Goal: Task Accomplishment & Management: Use online tool/utility

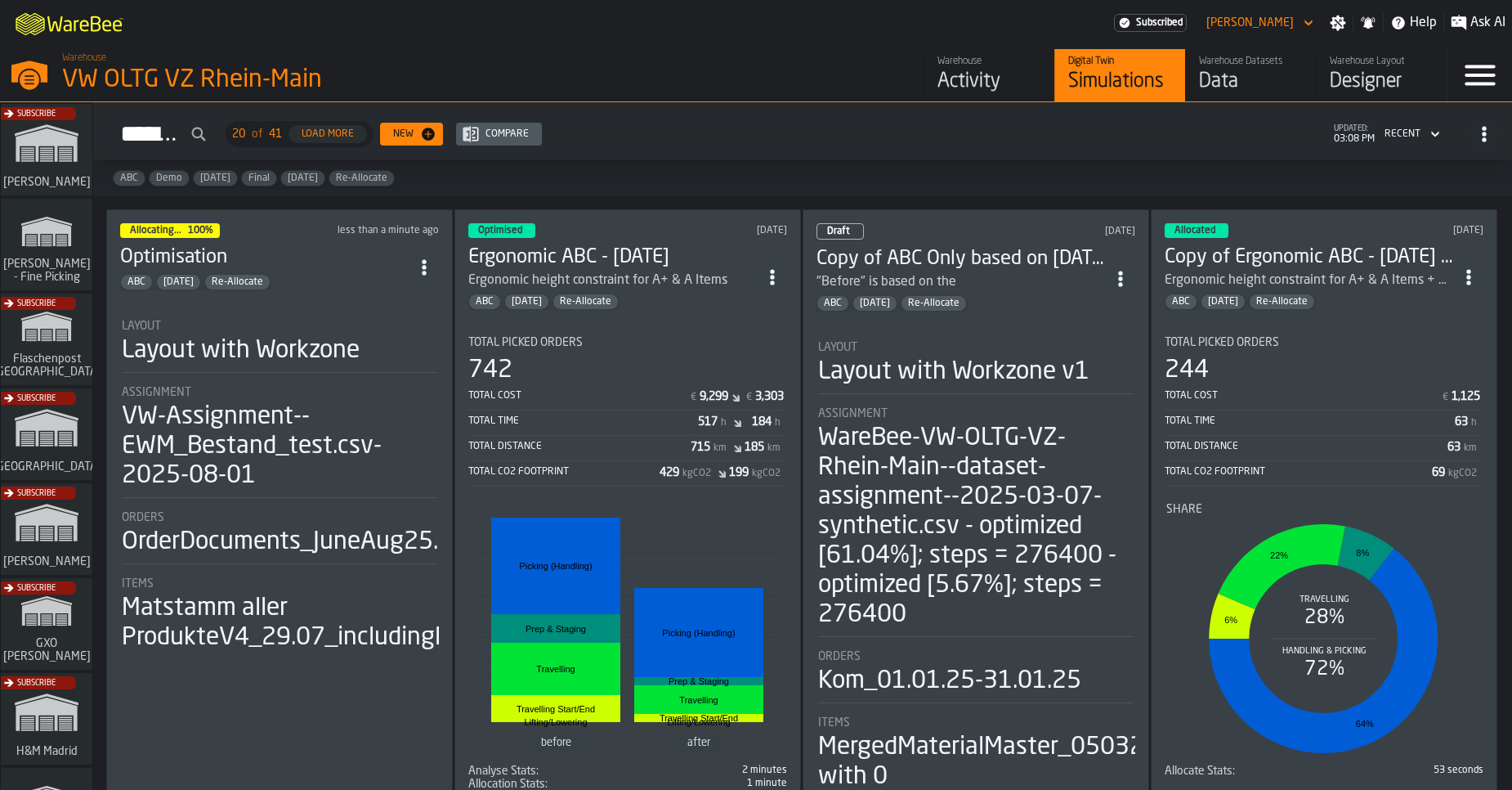
click at [317, 358] on div "Layout with Workzone" at bounding box center [240, 351] width 238 height 29
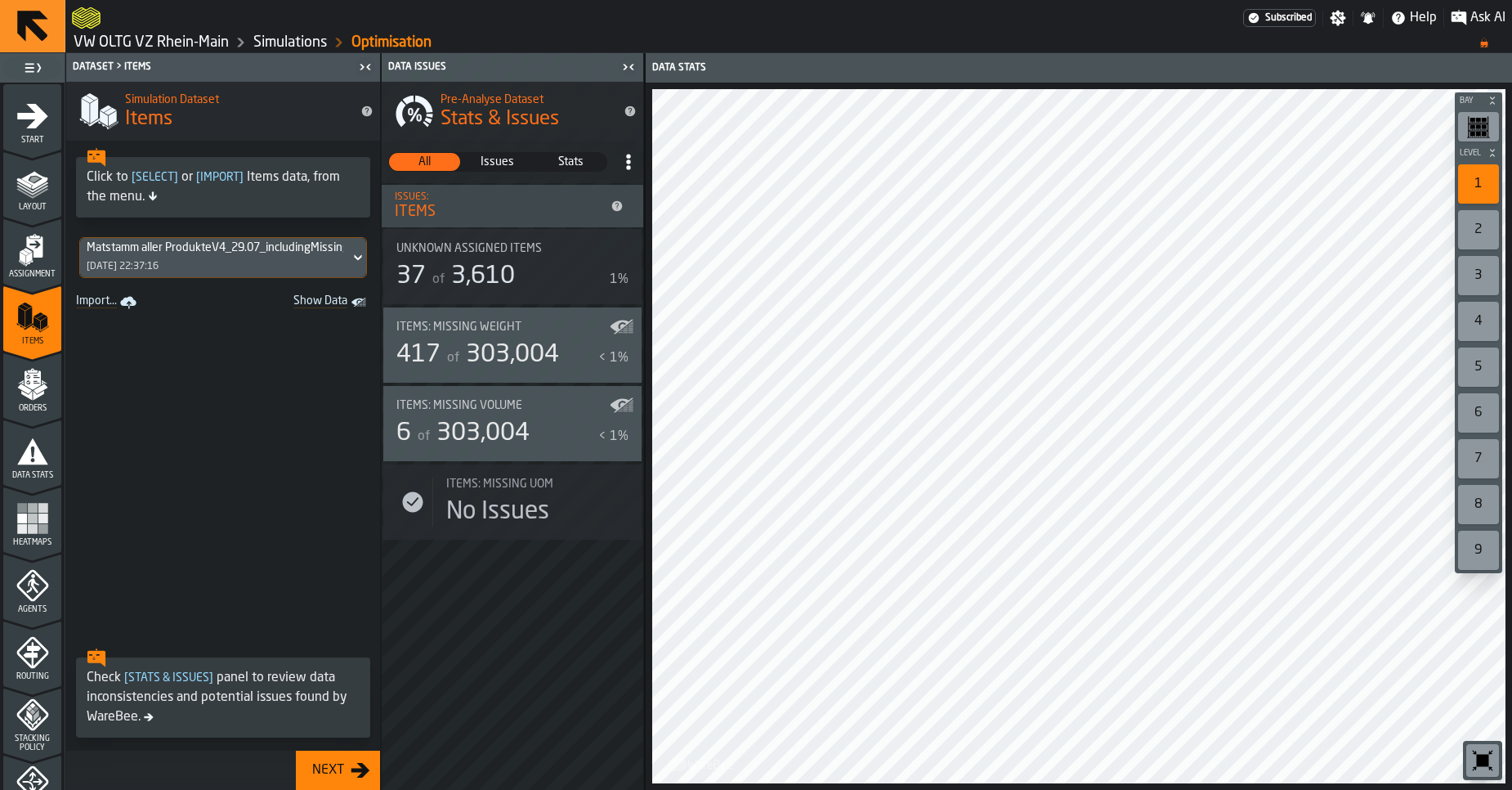
scroll to position [499, 0]
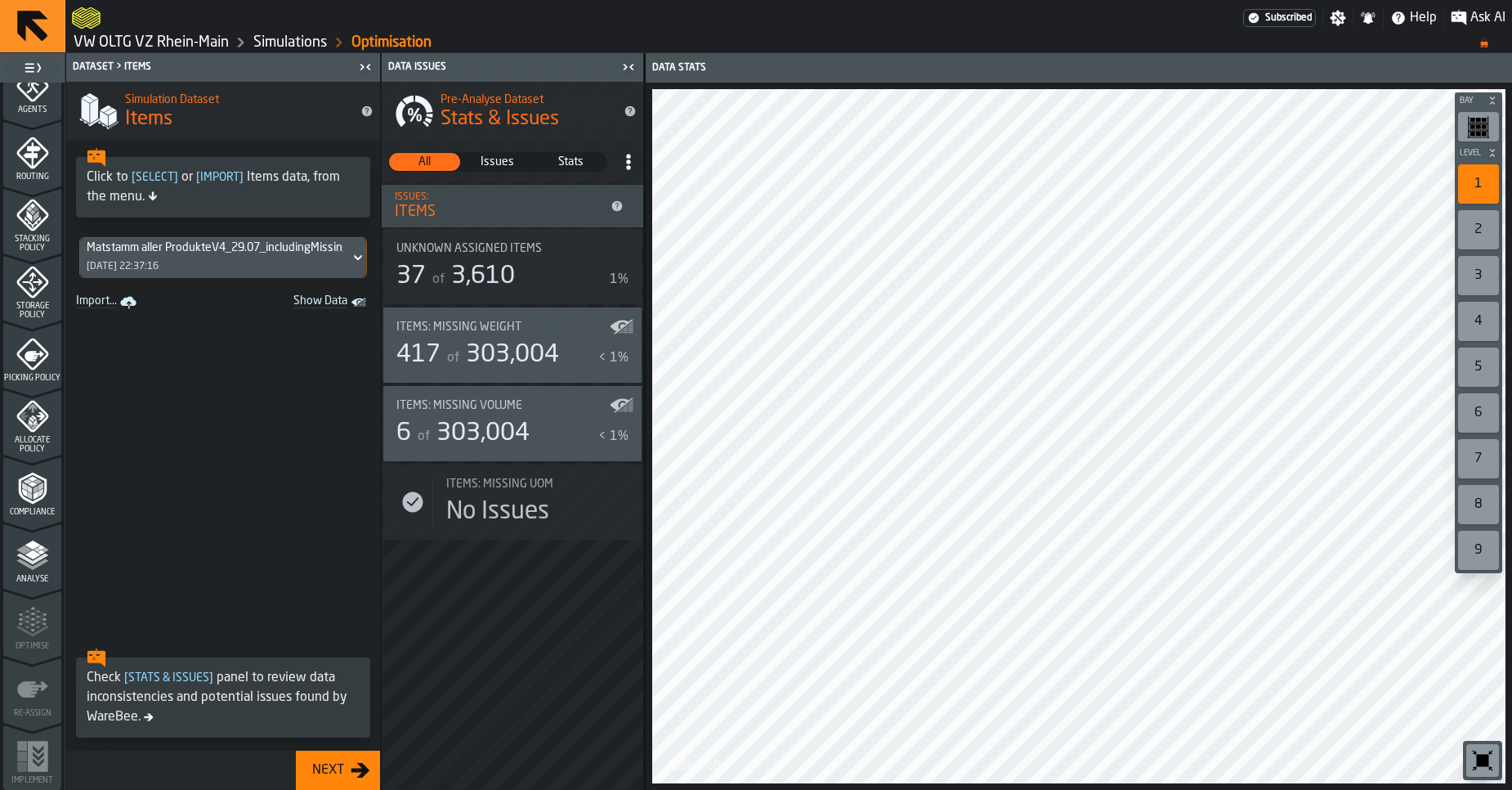
click at [19, 576] on span "Analyse" at bounding box center [32, 579] width 58 height 9
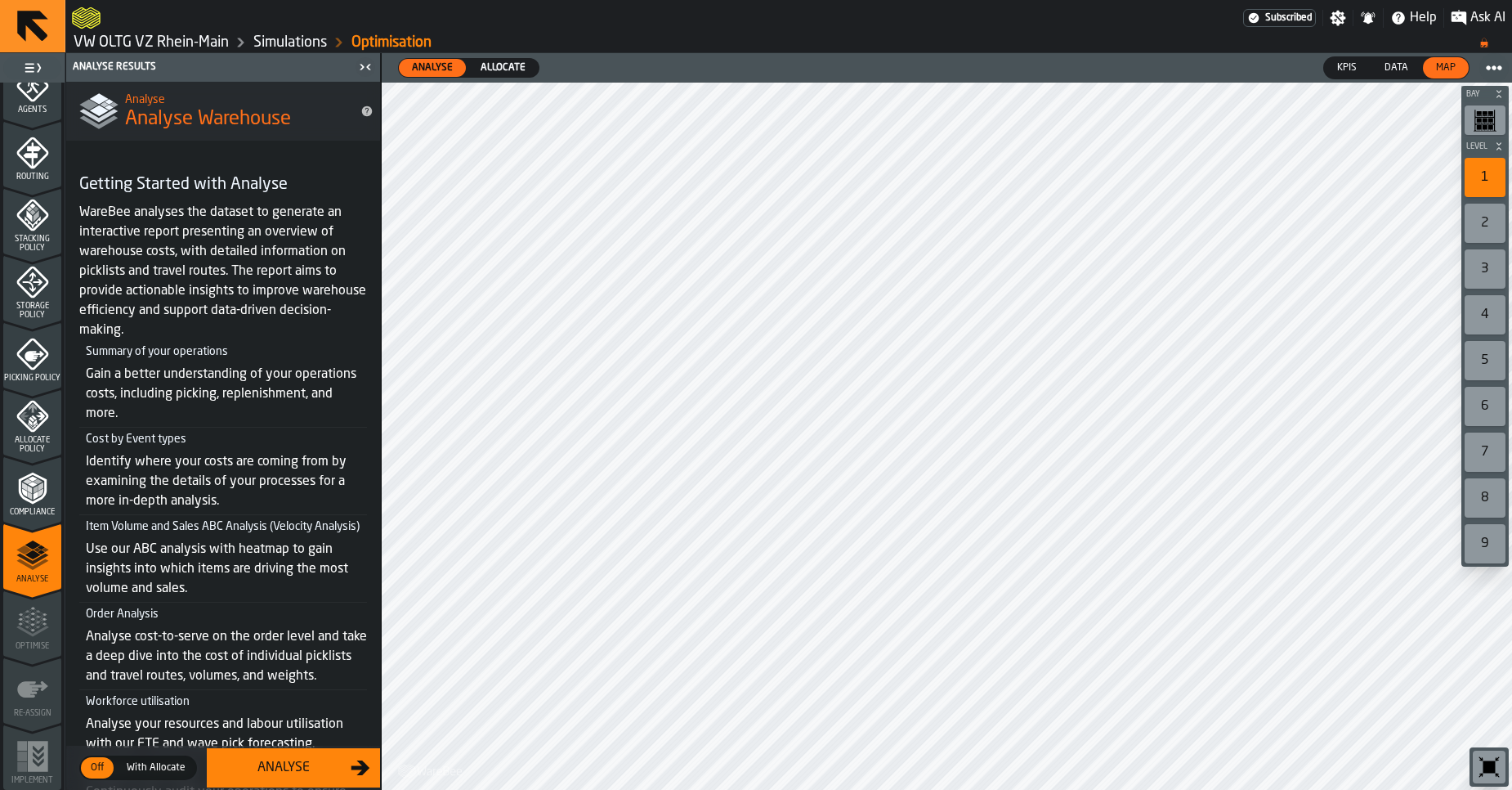
scroll to position [241, 0]
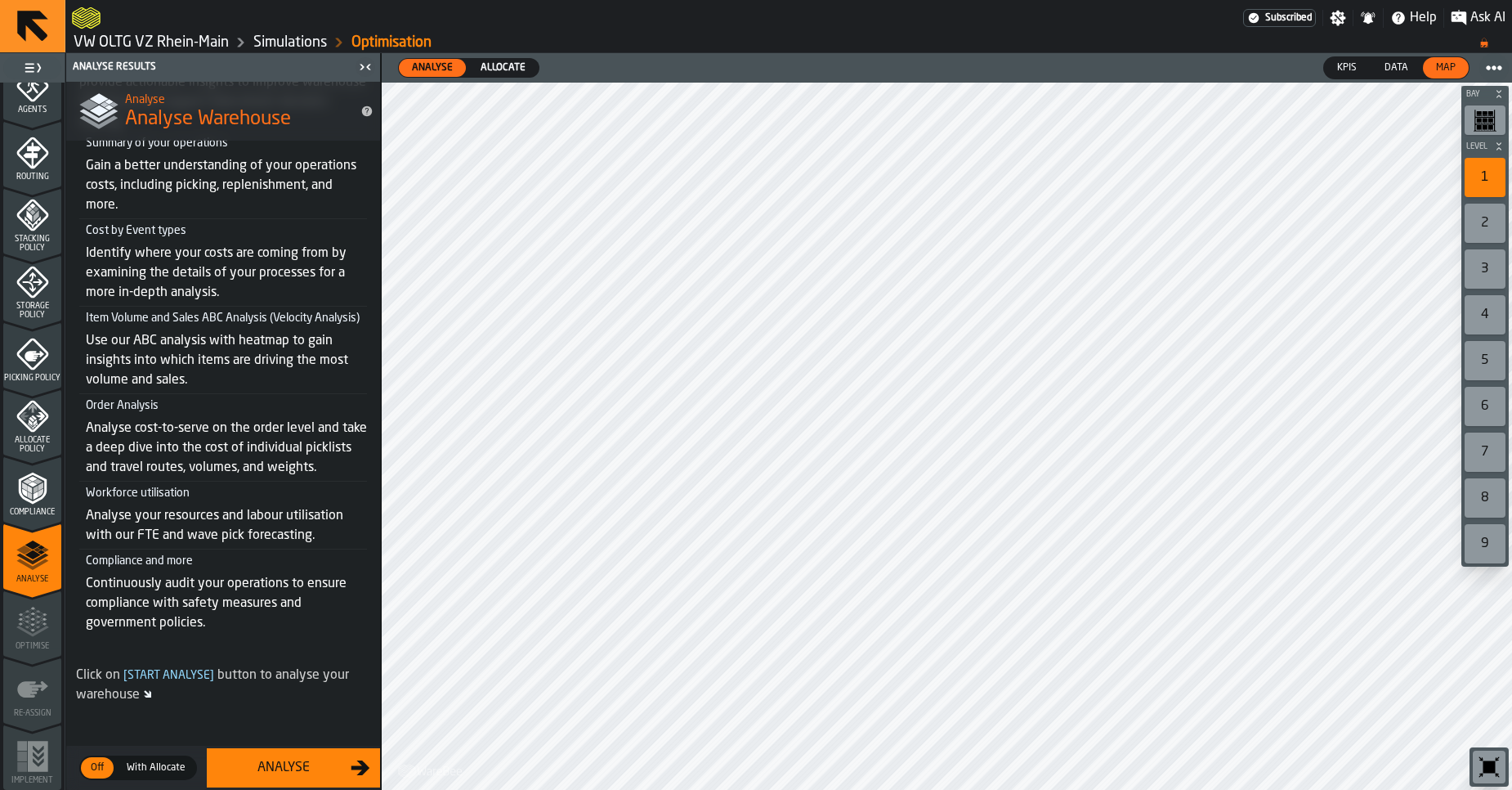
click at [177, 54] on header "Analyse Results" at bounding box center [222, 67] width 314 height 28
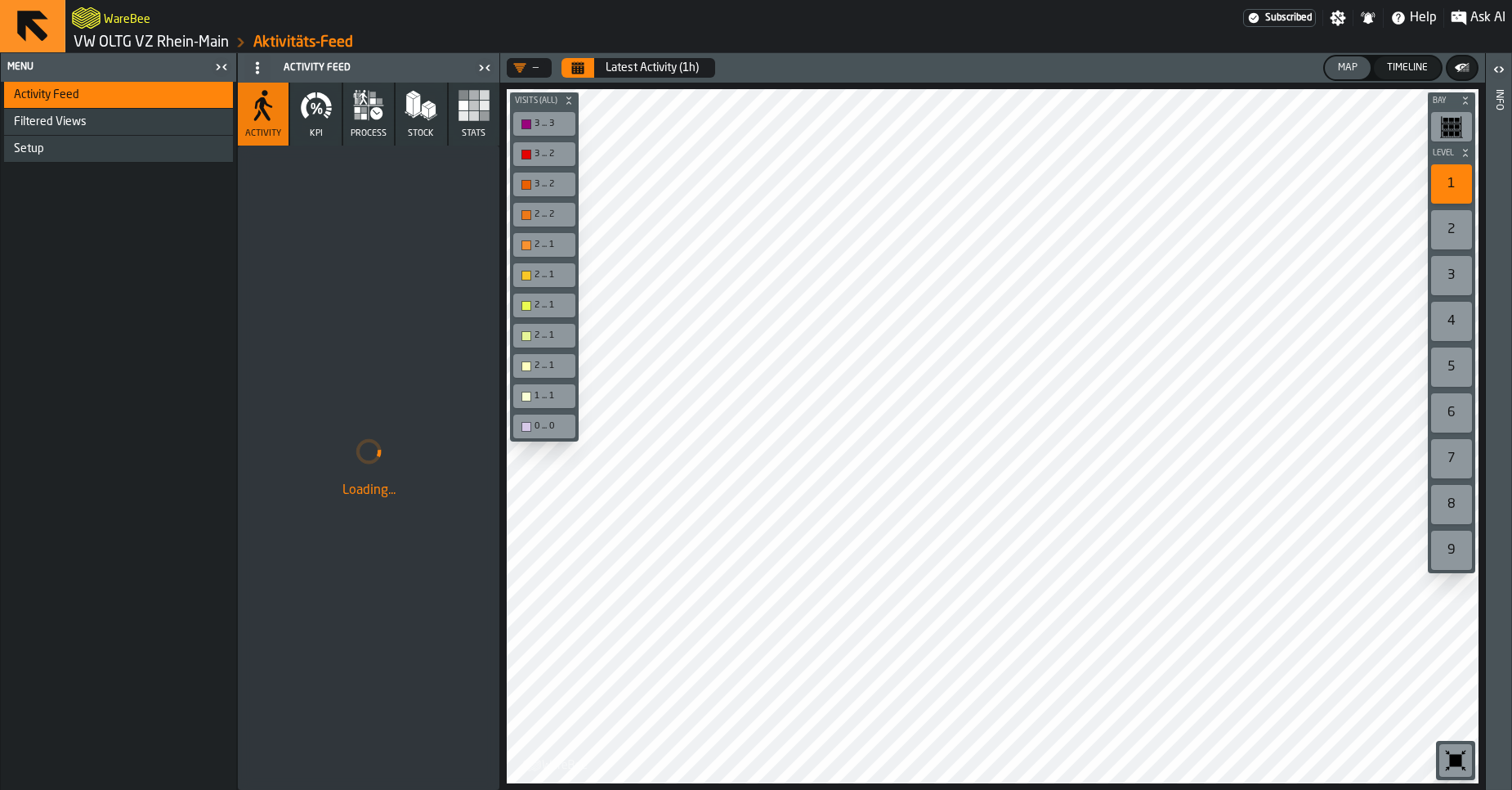
click at [165, 50] on link "VW OLTG VZ Rhein-Main" at bounding box center [151, 42] width 155 height 18
